Goal: Task Accomplishment & Management: Manage account settings

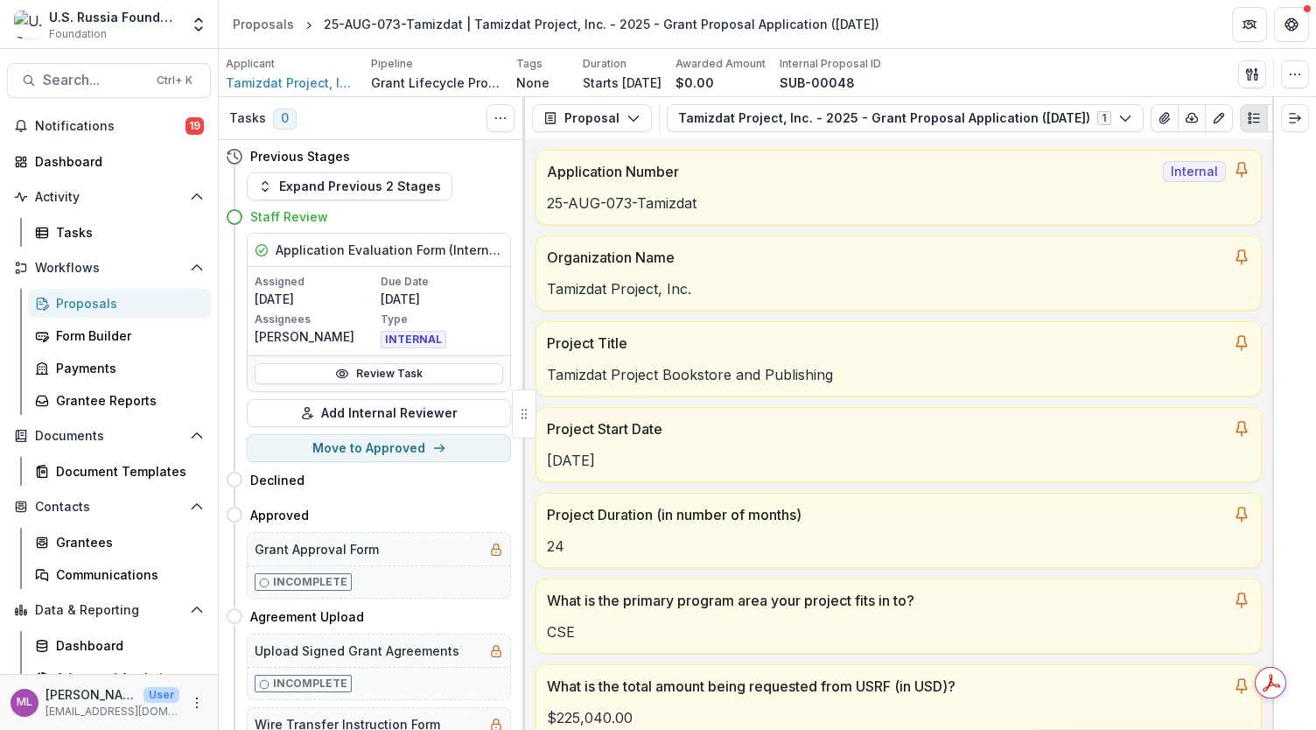
scroll to position [9217, 0]
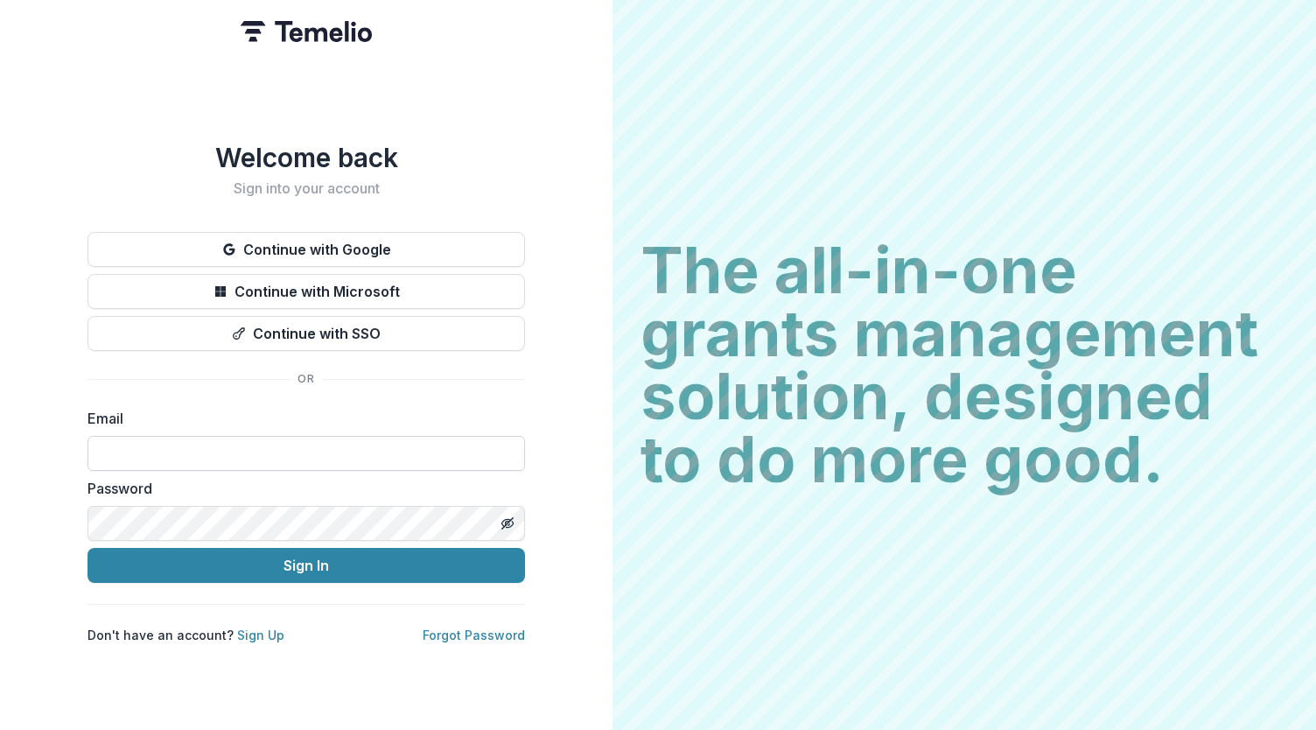
click at [280, 440] on input at bounding box center [305, 453] width 437 height 35
type input "**********"
click at [292, 556] on button "Sign In" at bounding box center [305, 565] width 437 height 35
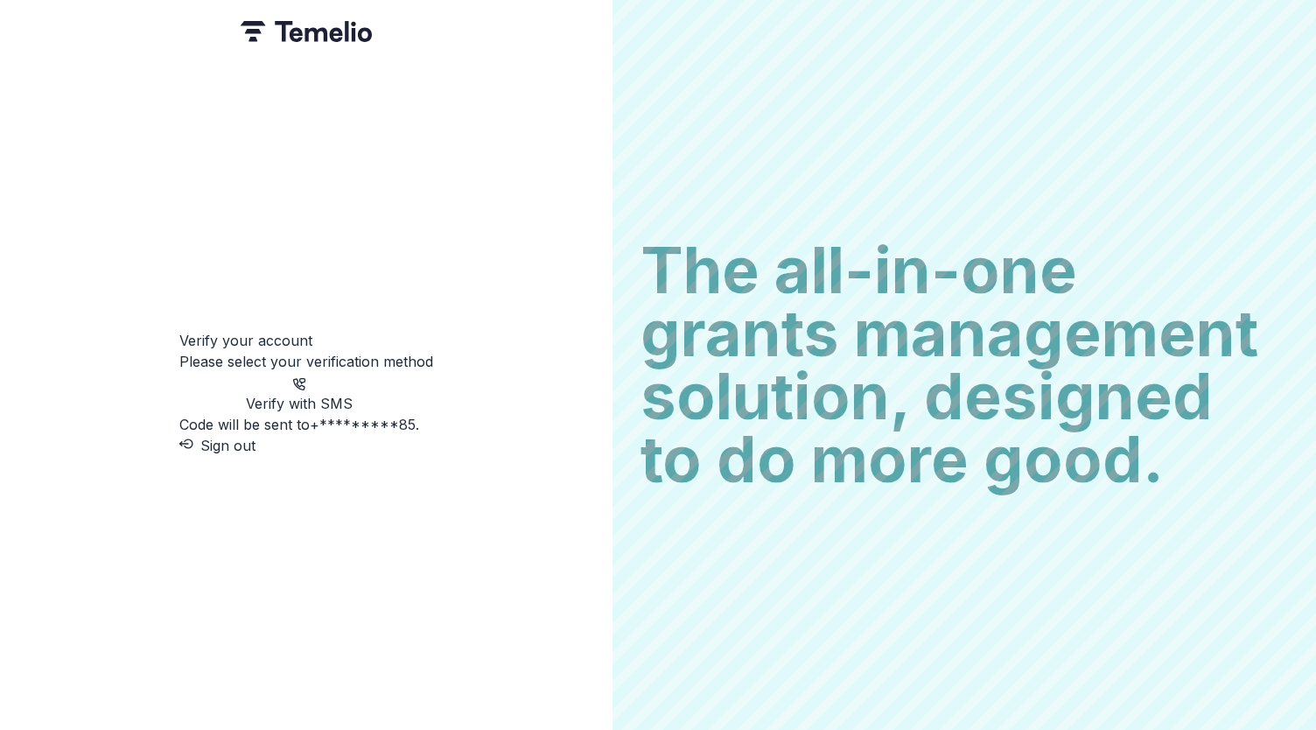
click at [271, 414] on p "Code will be sent to +*********85 ." at bounding box center [299, 424] width 240 height 21
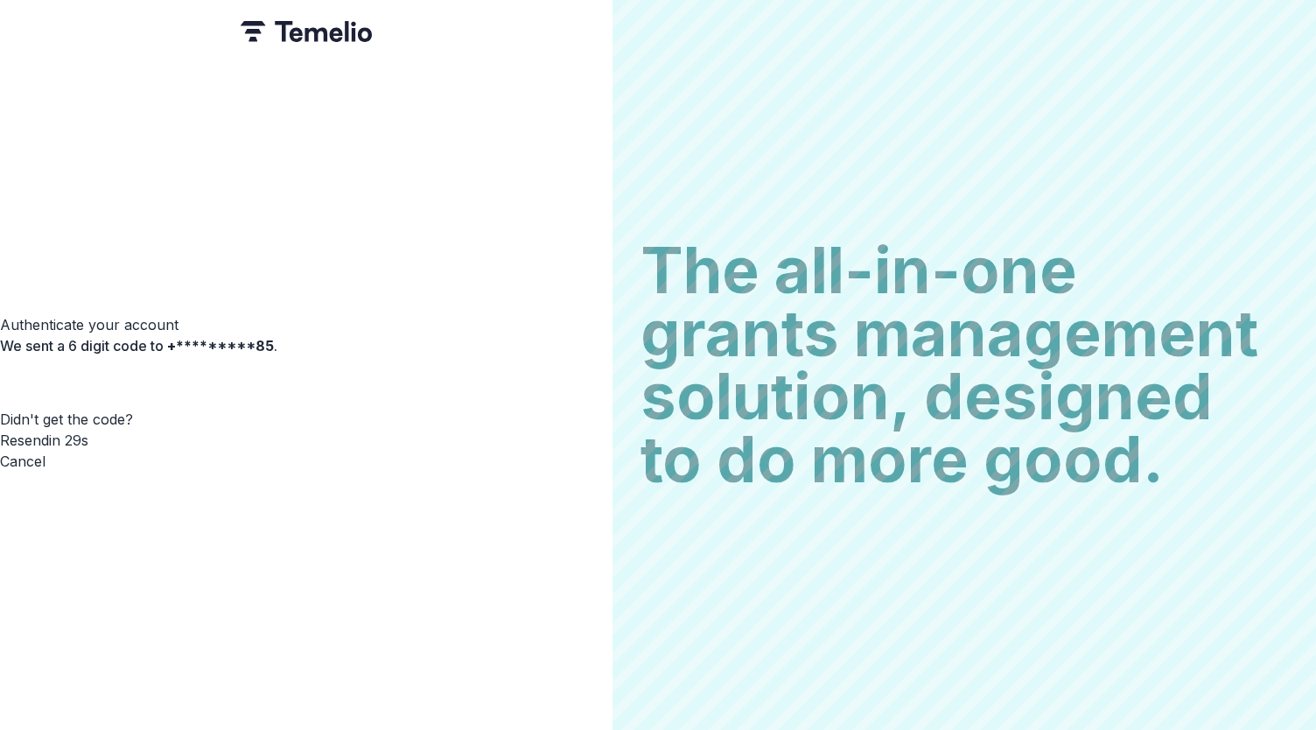
click at [140, 375] on input "Please enter your pin code" at bounding box center [70, 375] width 140 height 21
type input "*"
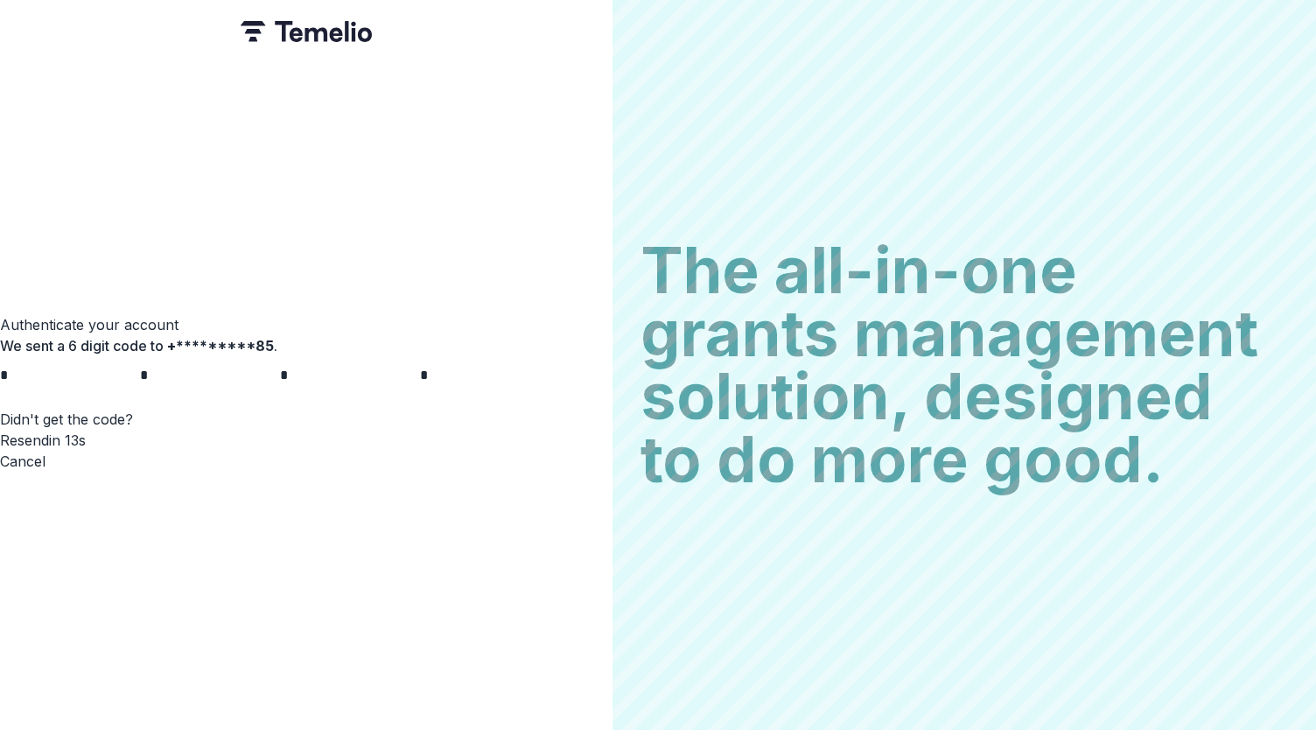
type input "*"
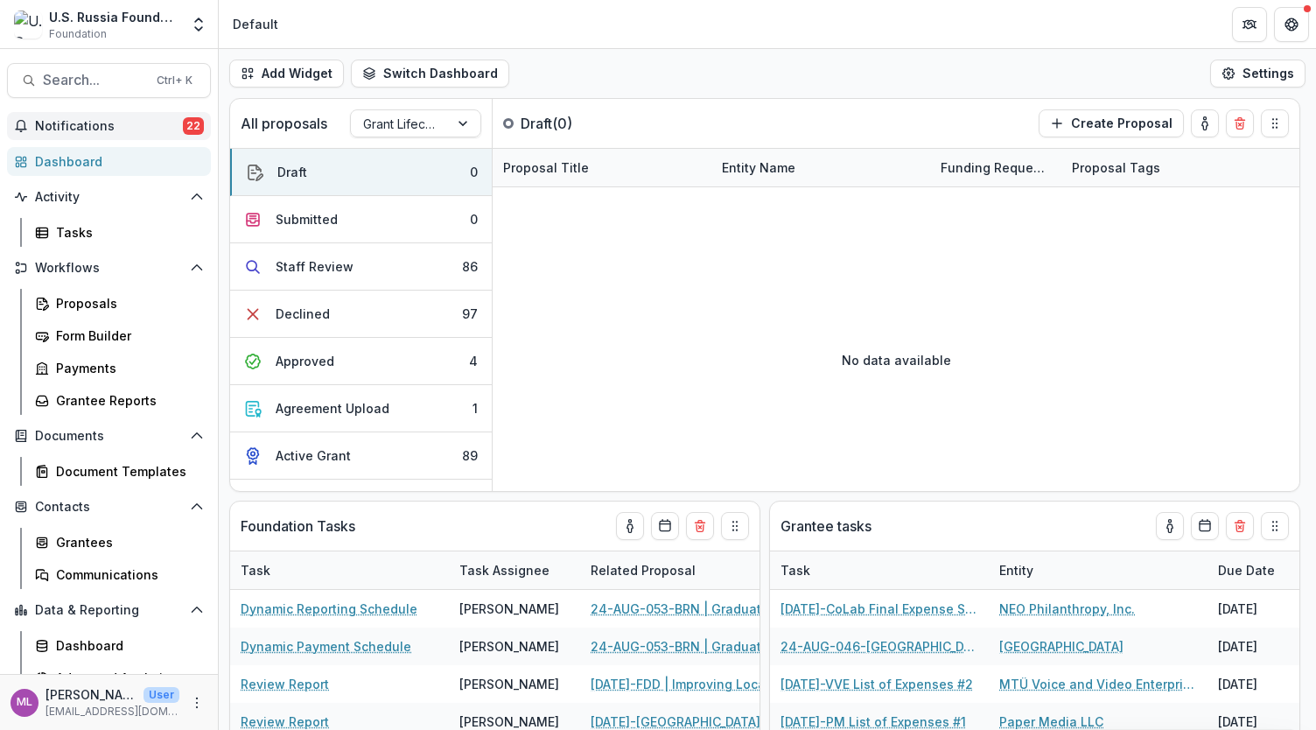
click at [92, 123] on span "Notifications" at bounding box center [109, 126] width 148 height 15
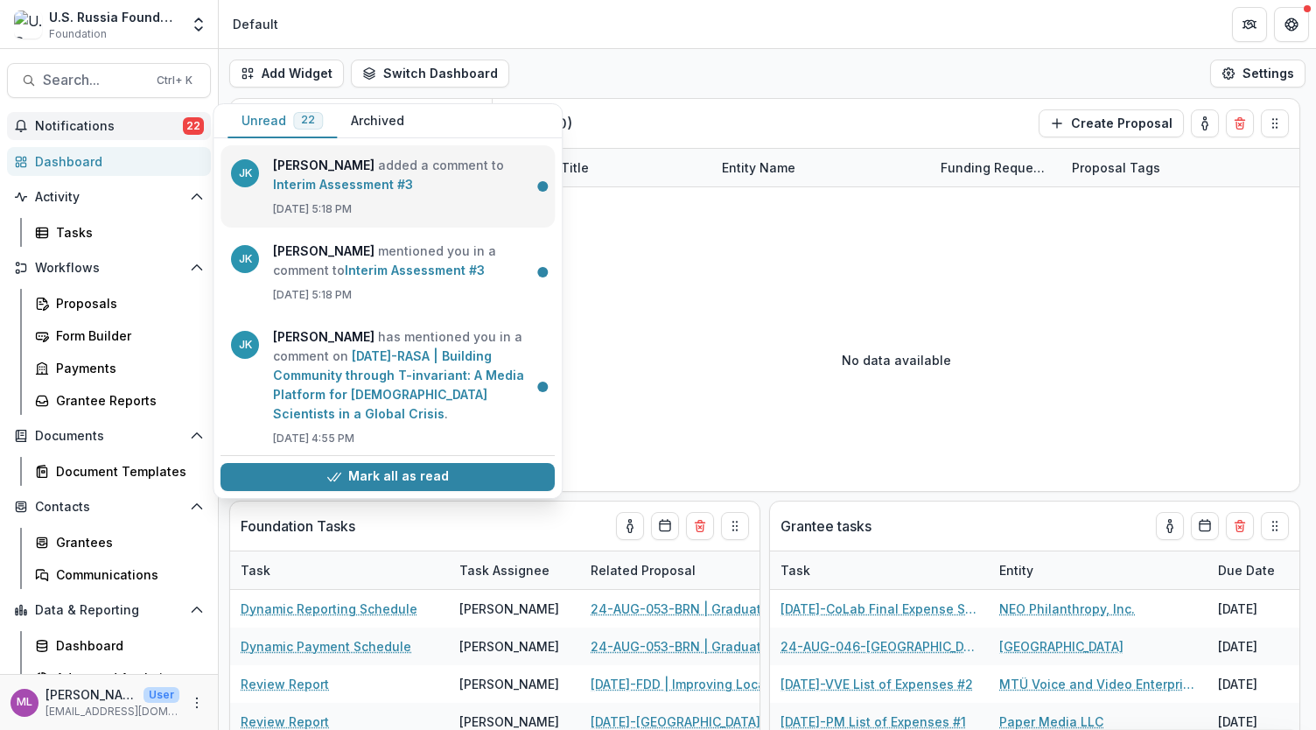
click at [322, 188] on link "Interim Assessment #3" at bounding box center [343, 184] width 140 height 15
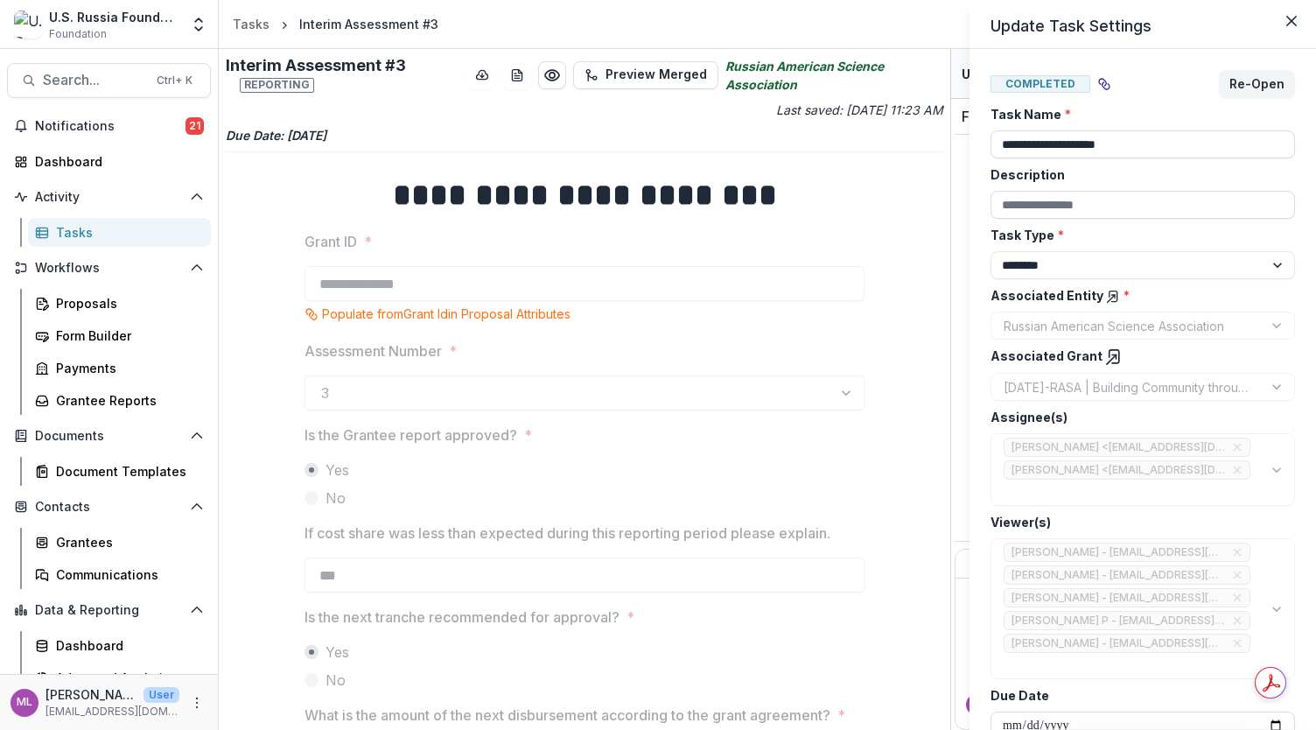
drag, startPoint x: 947, startPoint y: 304, endPoint x: 952, endPoint y: 551, distance: 246.8
click at [952, 551] on div "**********" at bounding box center [658, 365] width 1316 height 730
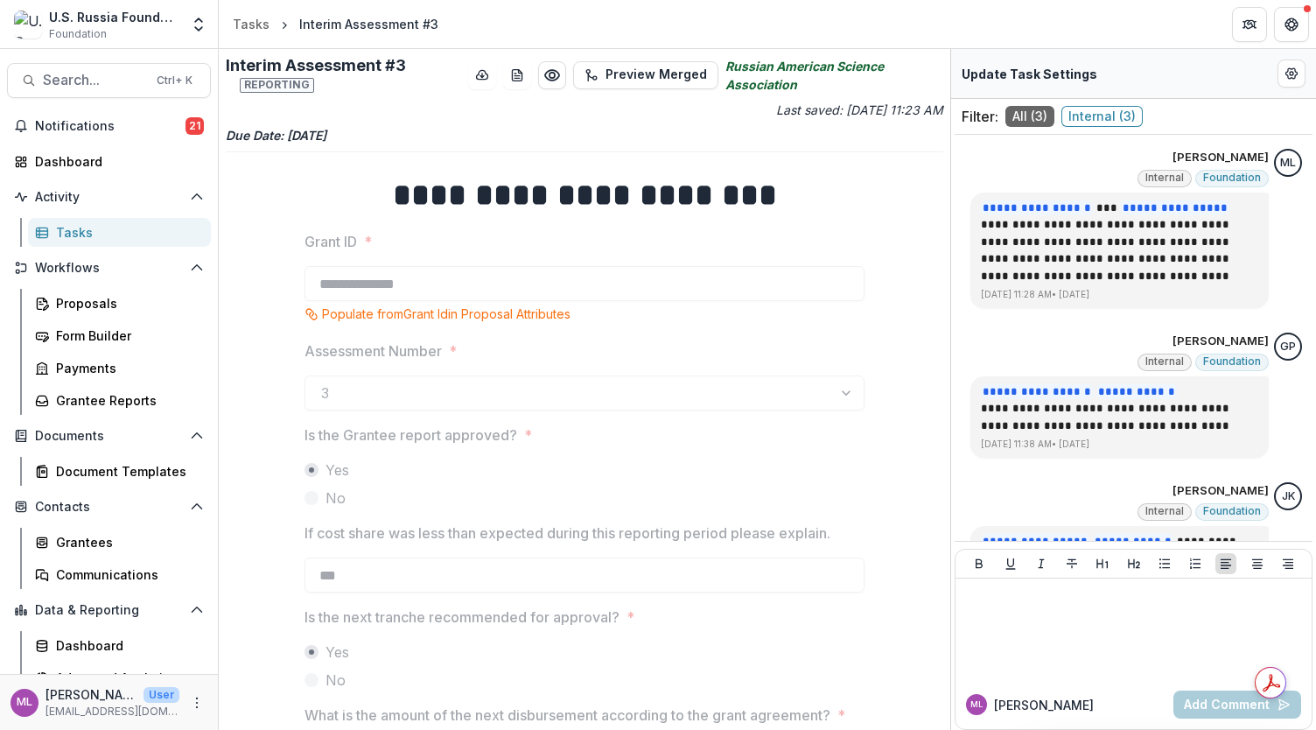
scroll to position [73, 0]
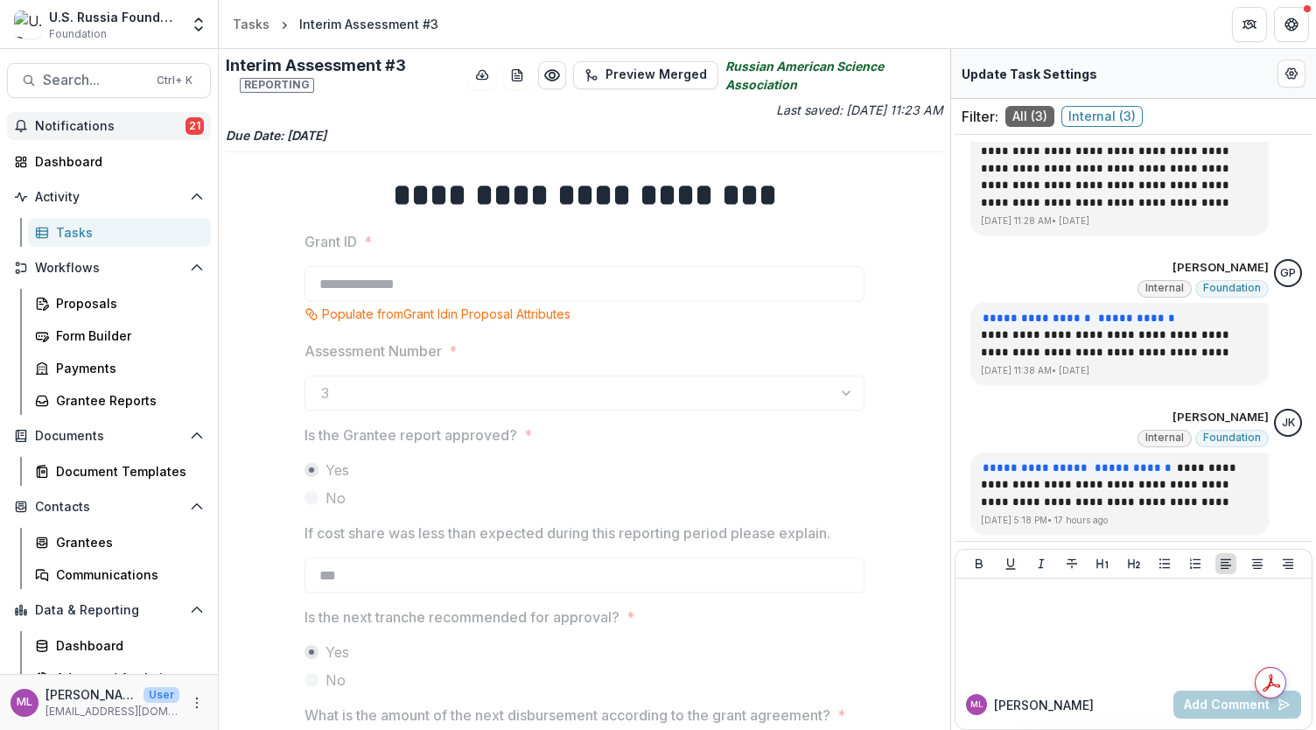
click at [129, 131] on span "Notifications" at bounding box center [110, 126] width 150 height 15
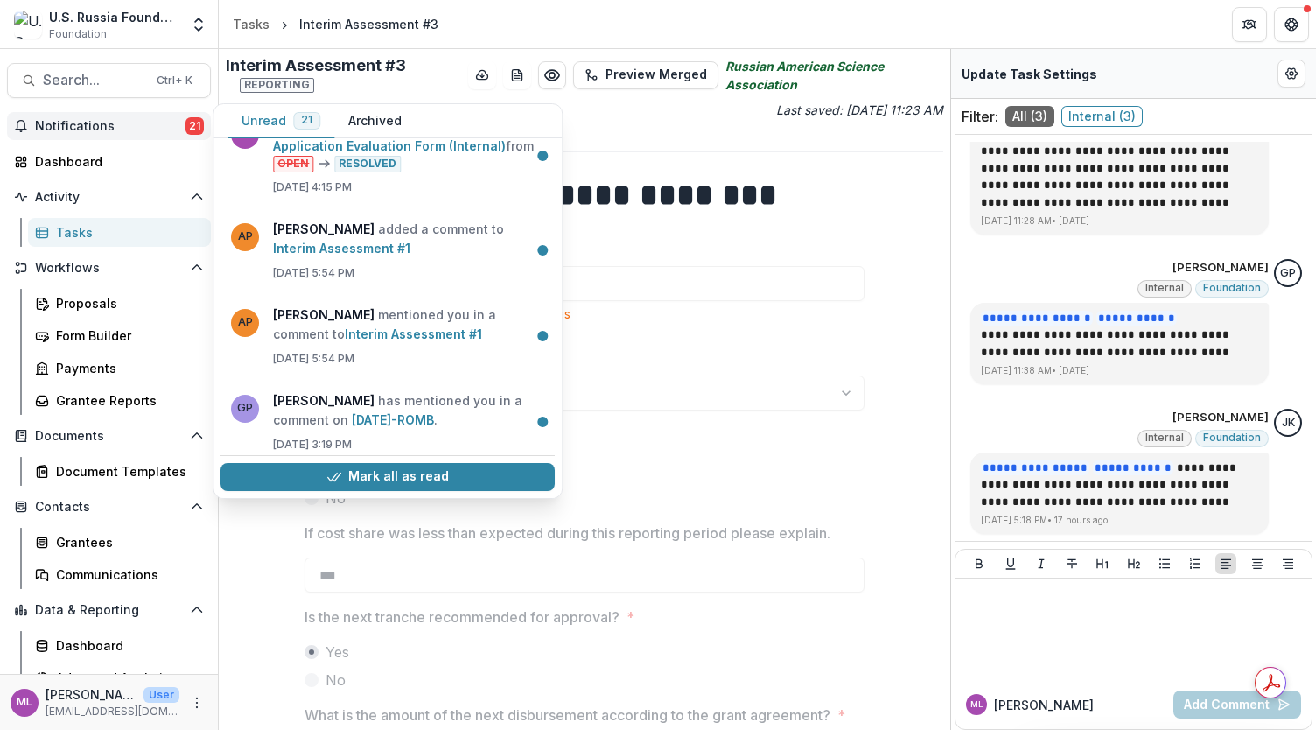
scroll to position [268, 0]
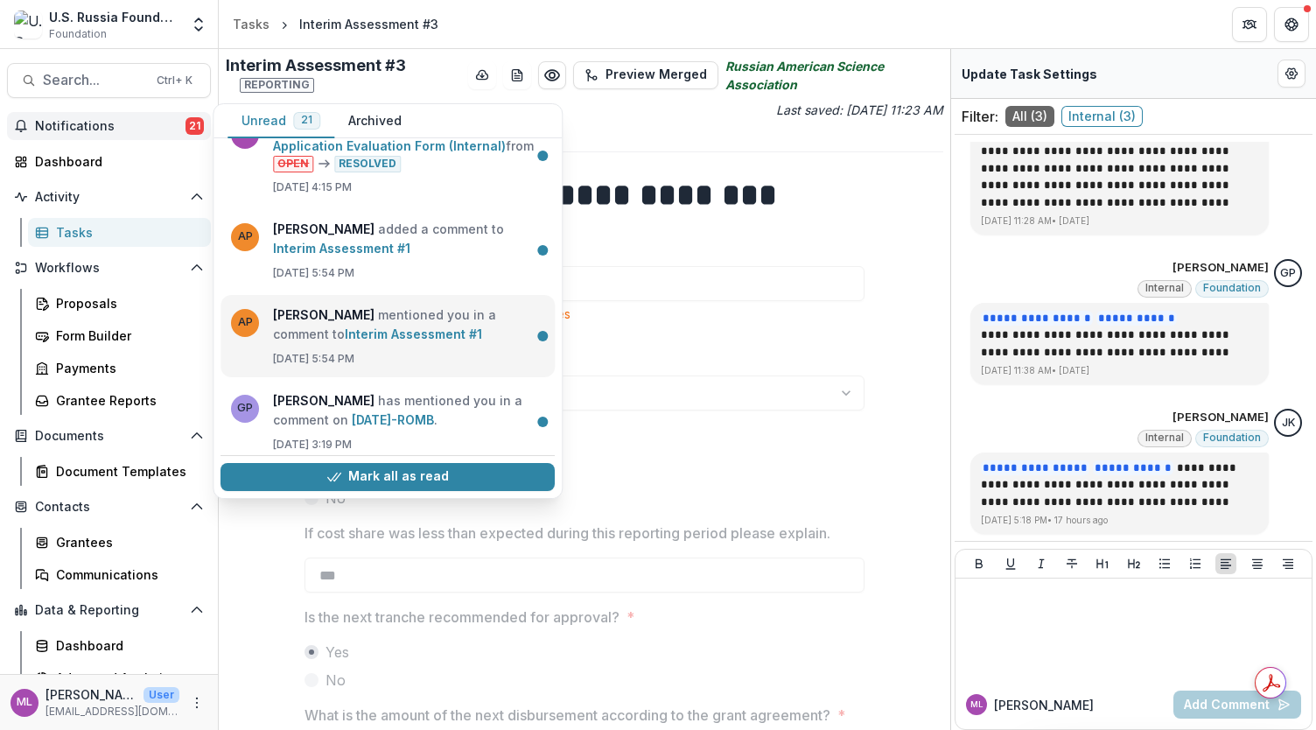
click at [376, 332] on link "Interim Assessment #1" at bounding box center [413, 333] width 137 height 15
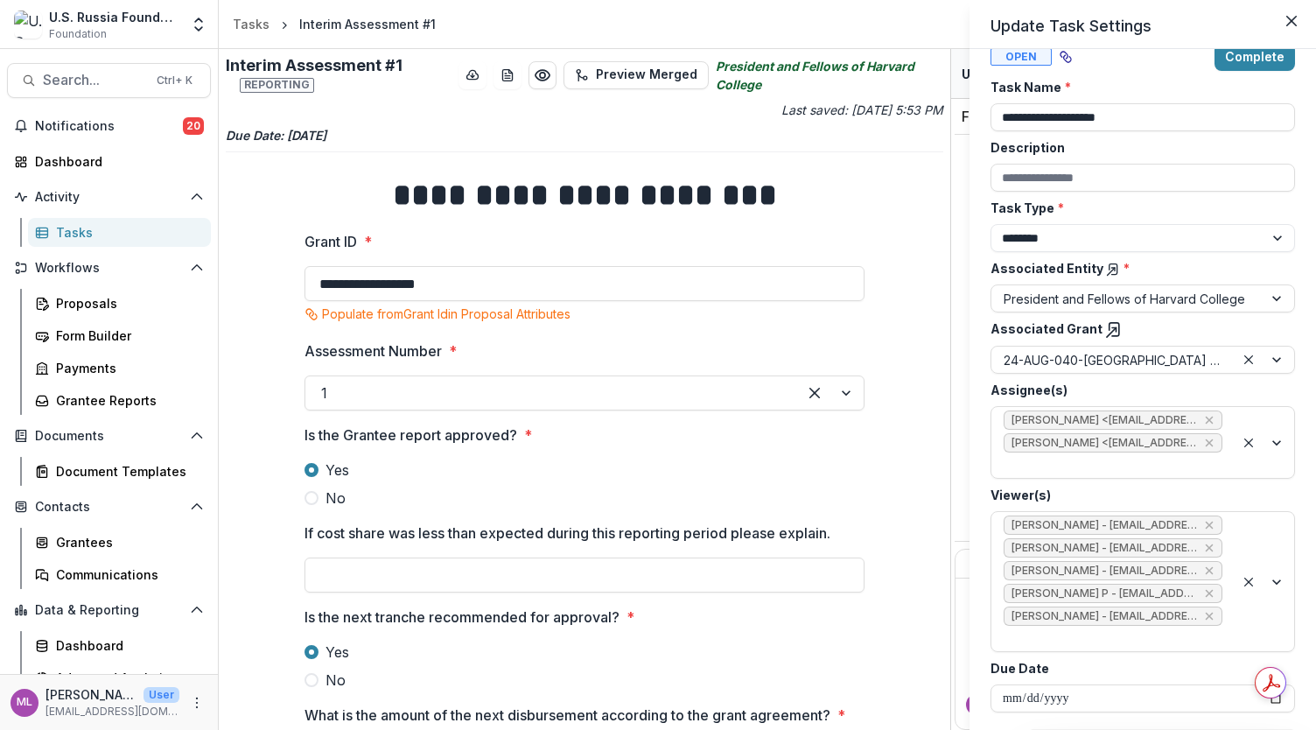
scroll to position [5, 0]
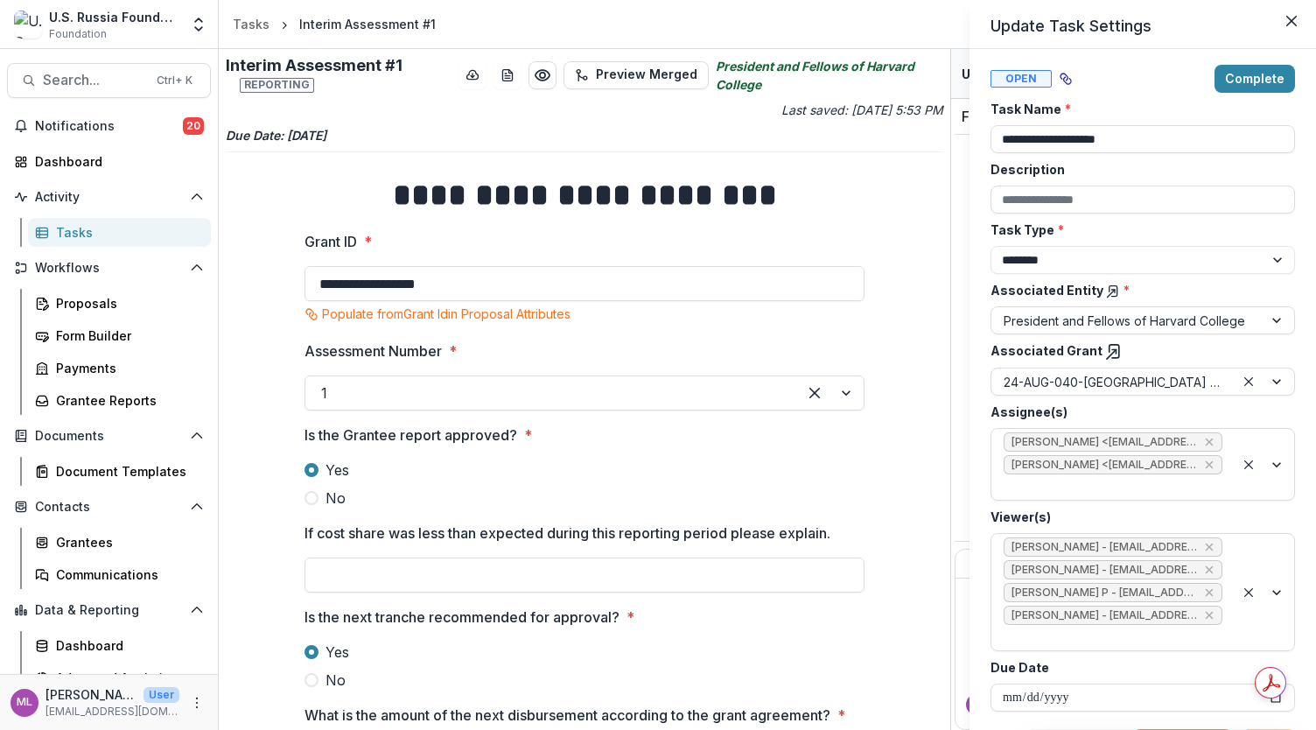
drag, startPoint x: 948, startPoint y: 304, endPoint x: 946, endPoint y: 389, distance: 84.9
click at [946, 389] on div "**********" at bounding box center [658, 365] width 1316 height 730
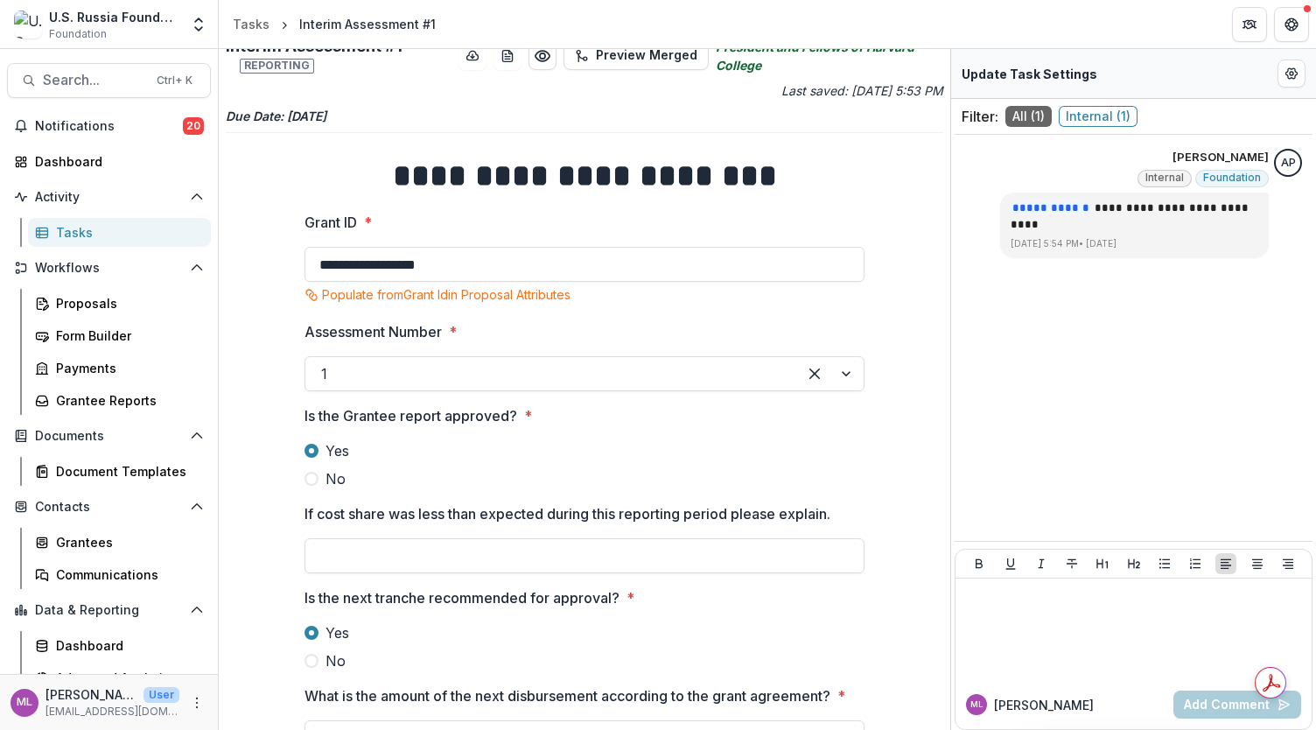
scroll to position [0, 0]
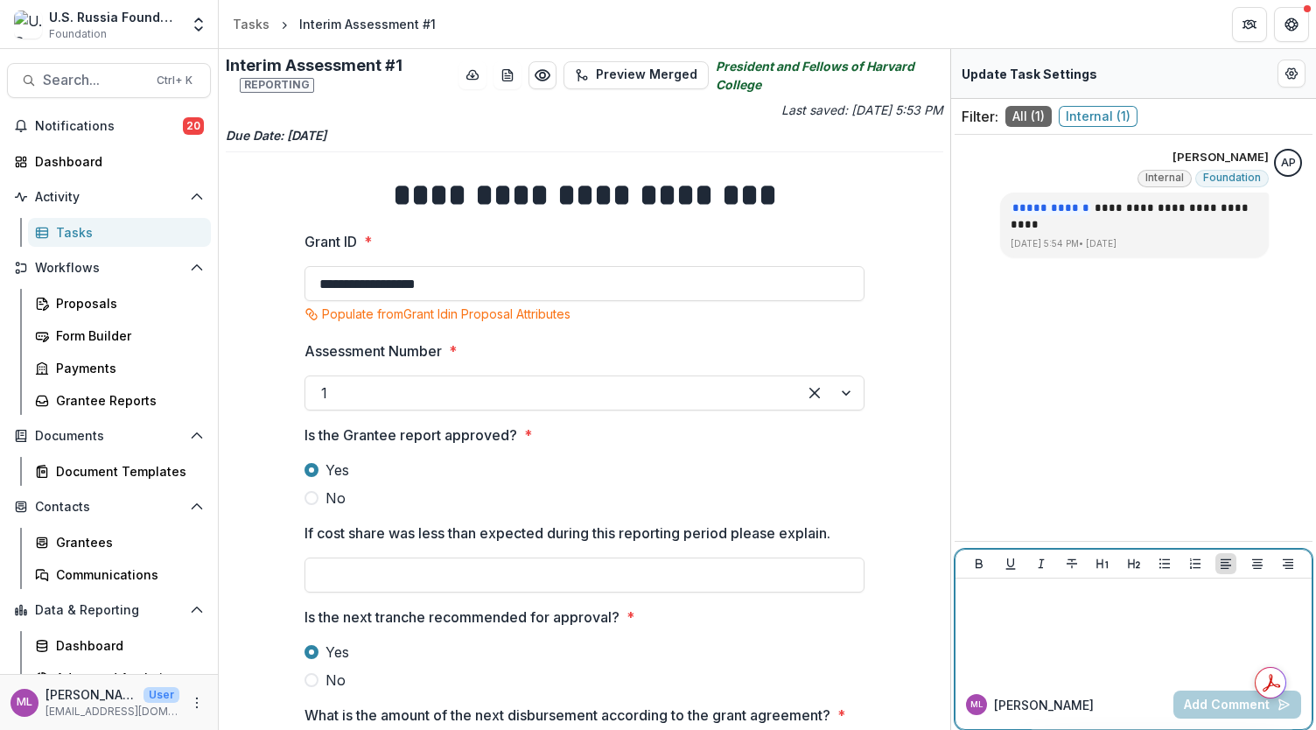
click at [1092, 607] on div at bounding box center [1133, 628] width 342 height 87
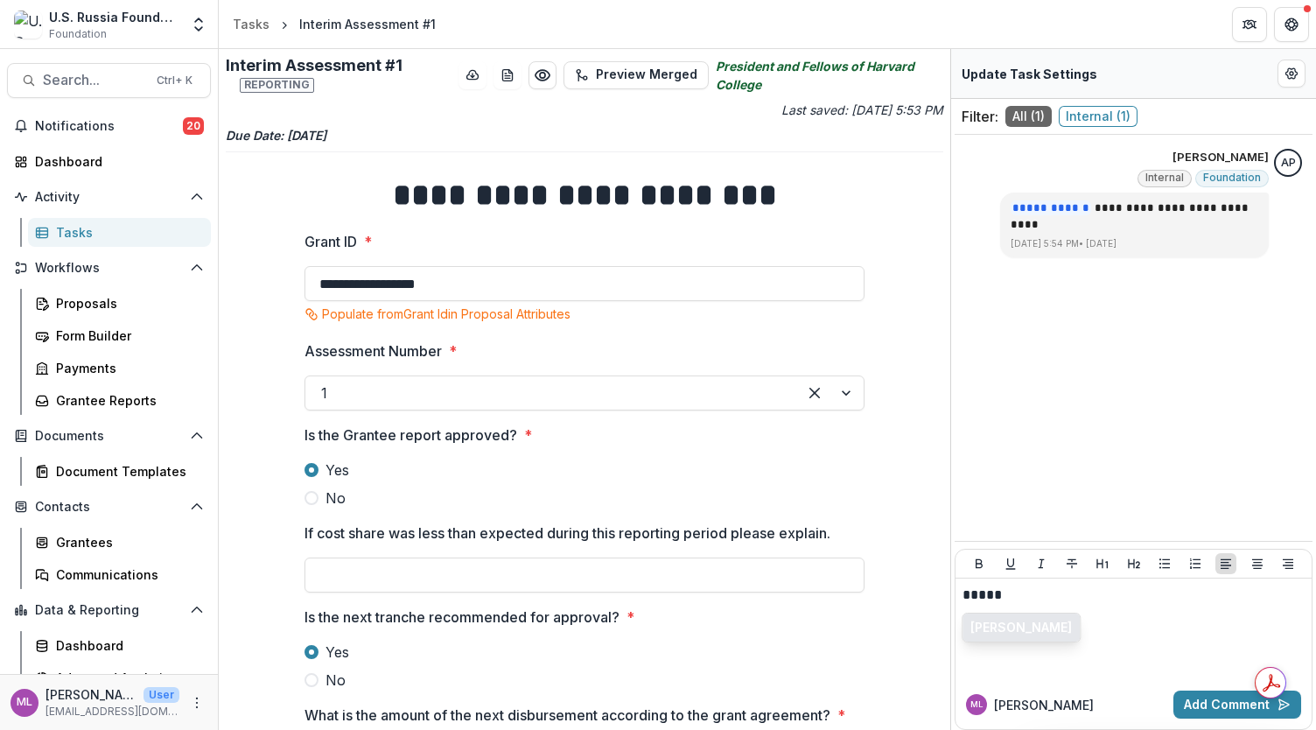
click at [997, 637] on button "Anna P" at bounding box center [1020, 627] width 117 height 28
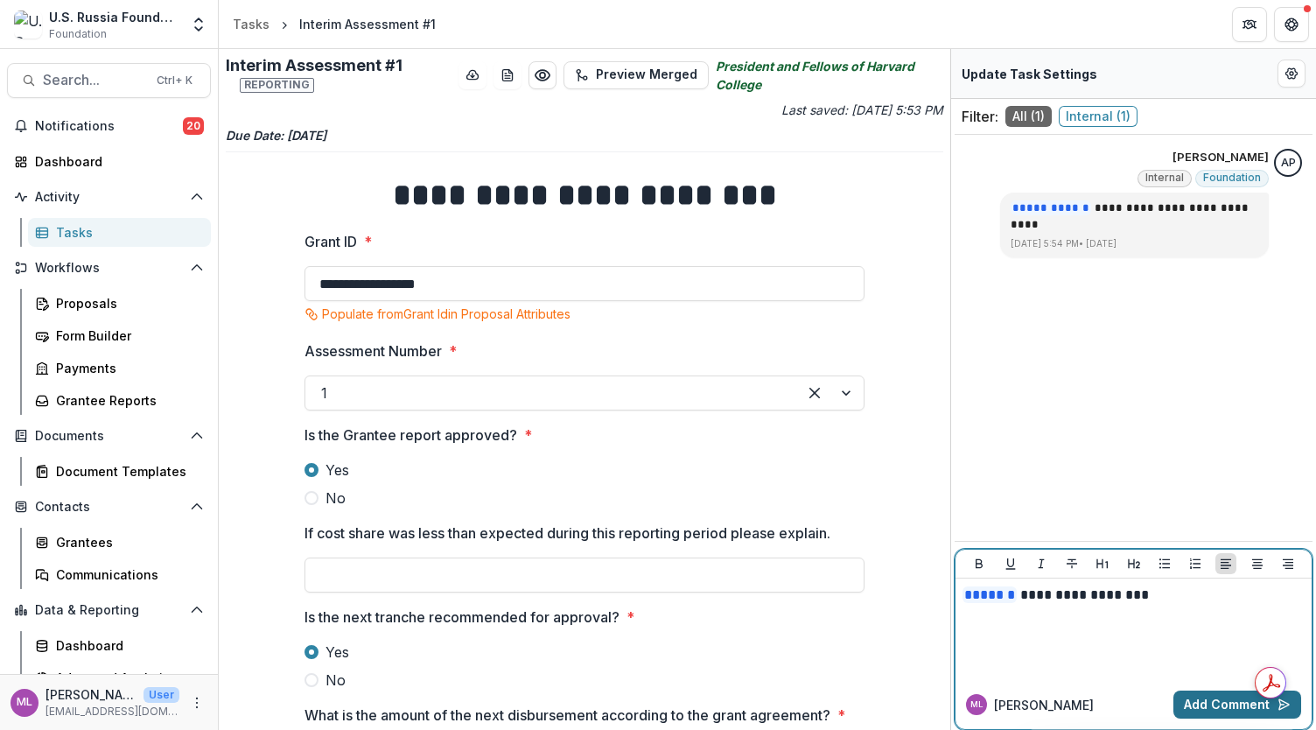
click at [1225, 704] on button "Add Comment" at bounding box center [1237, 704] width 128 height 28
